Goal: Check status

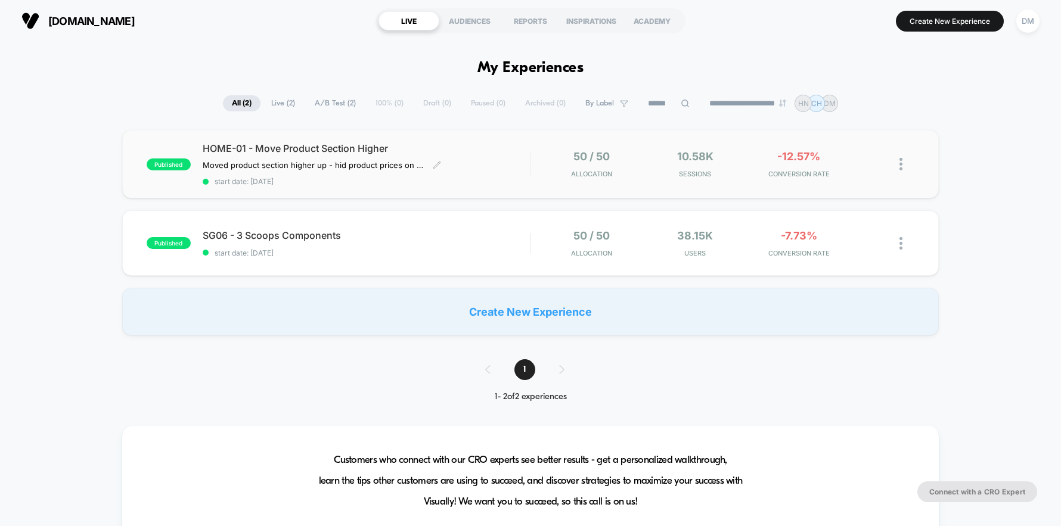
click at [504, 181] on span "start date: [DATE]" at bounding box center [367, 181] width 328 height 9
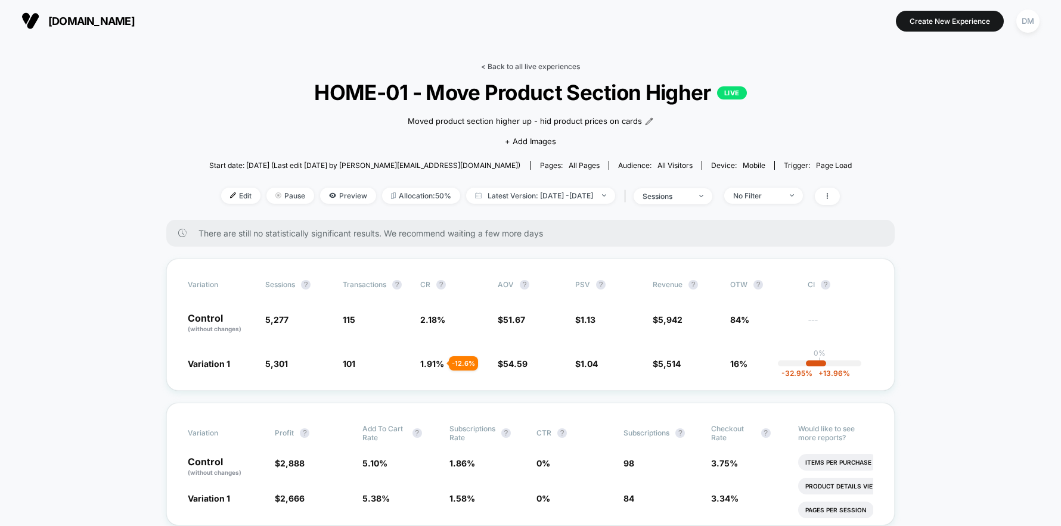
click at [507, 64] on link "< Back to all live experiences" at bounding box center [530, 66] width 99 height 9
